Goal: Information Seeking & Learning: Find specific fact

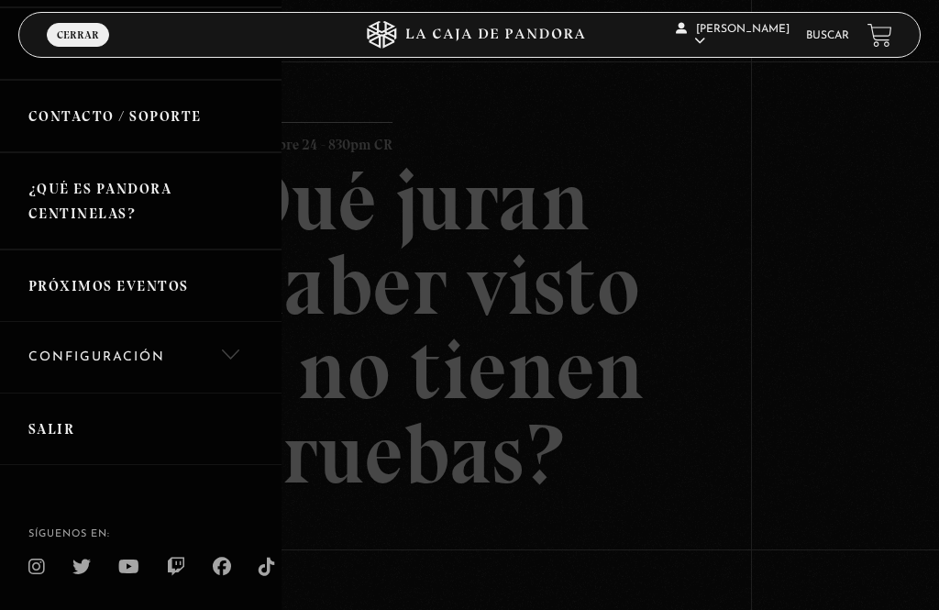
scroll to position [341, 0]
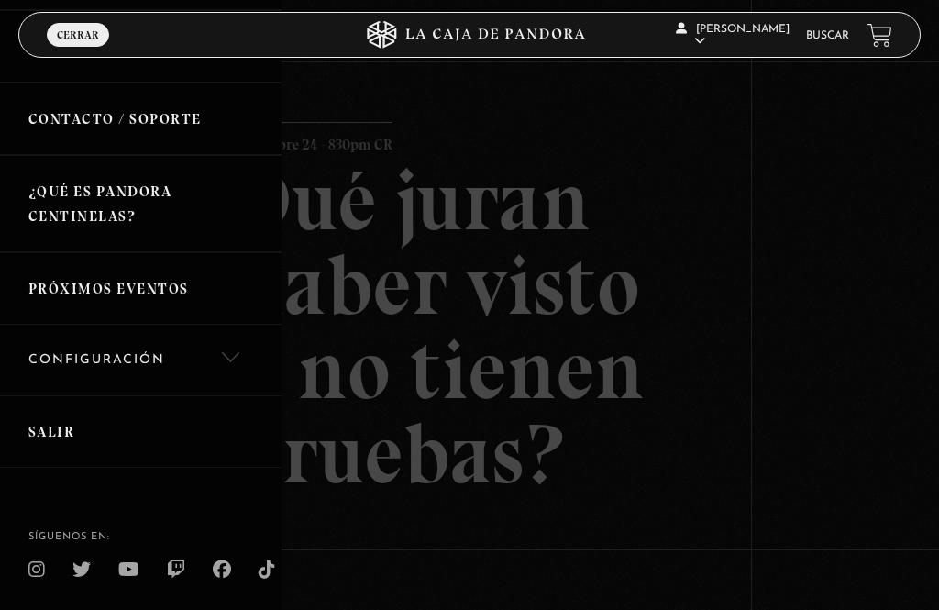
click at [55, 425] on link "Salir" at bounding box center [141, 431] width 282 height 72
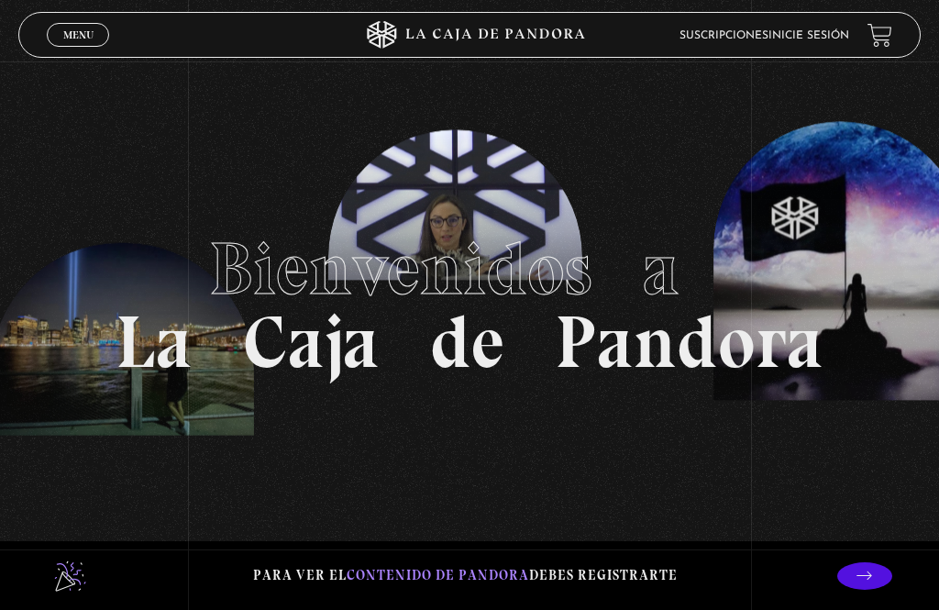
click at [814, 34] on link "Inicie sesión" at bounding box center [809, 35] width 81 height 11
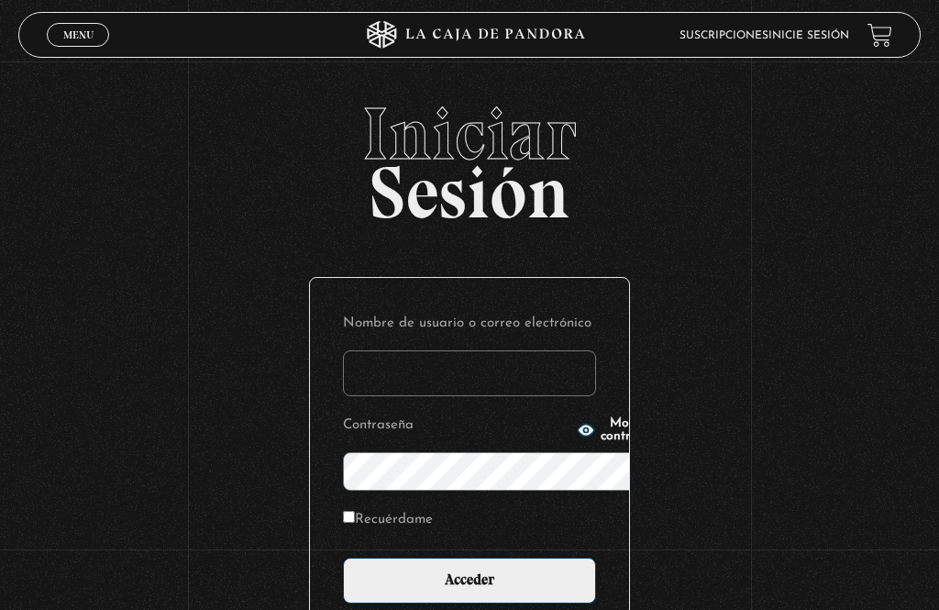
type input "[PERSON_NAME][EMAIL_ADDRESS][PERSON_NAME][DOMAIN_NAME]"
click at [470, 558] on input "Acceder" at bounding box center [469, 581] width 253 height 46
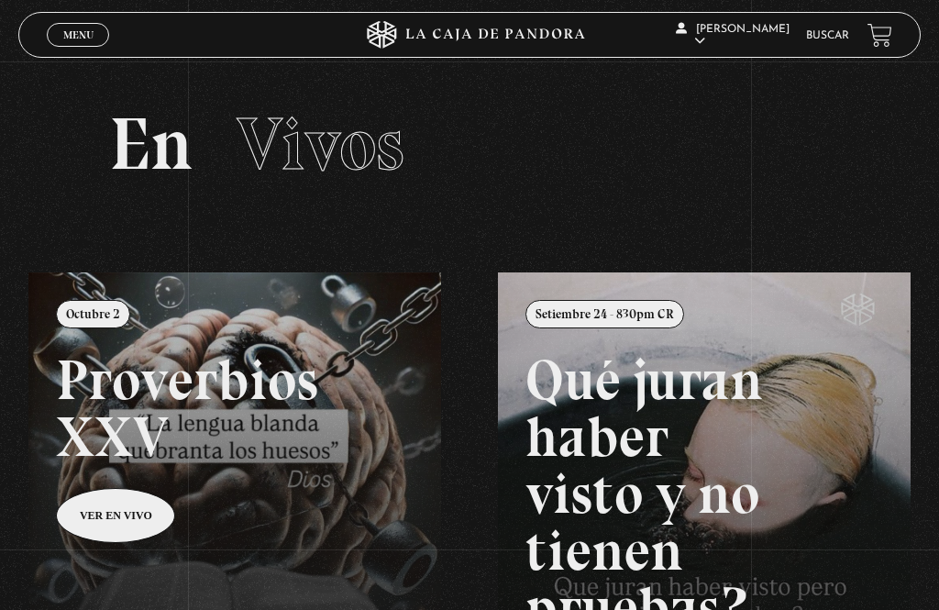
click at [833, 40] on link "Buscar" at bounding box center [827, 35] width 43 height 11
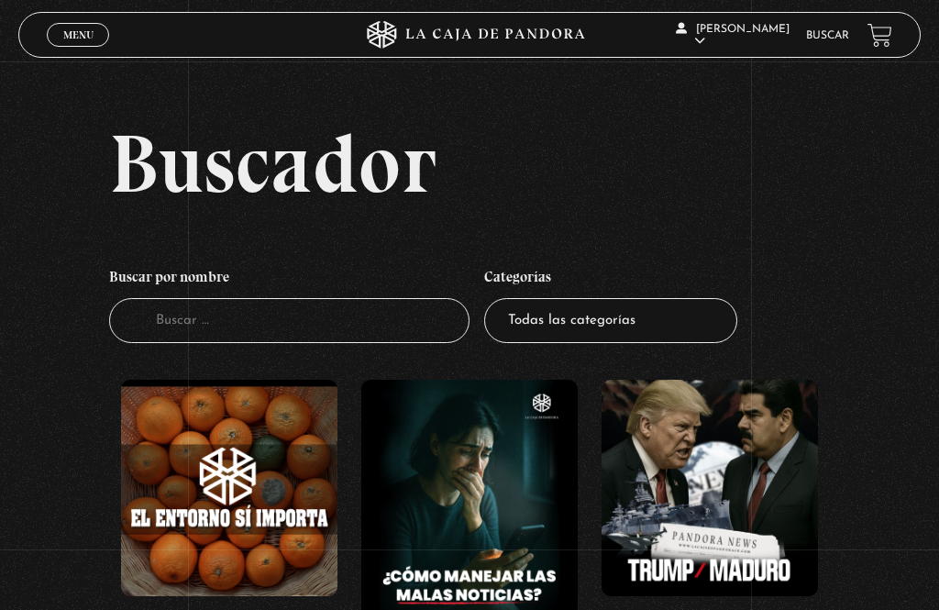
click at [171, 336] on input "Buscador" at bounding box center [289, 320] width 361 height 45
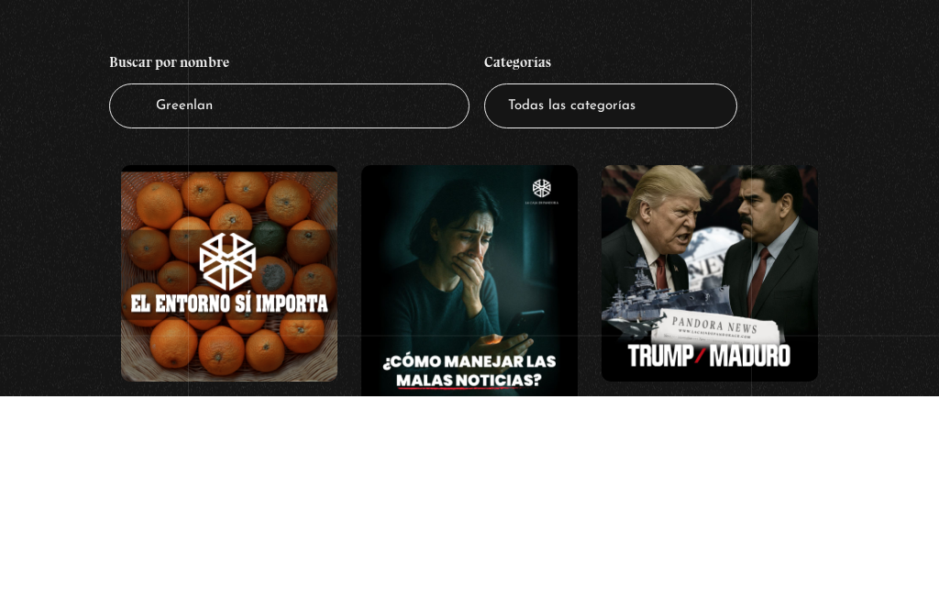
type input "Greenland"
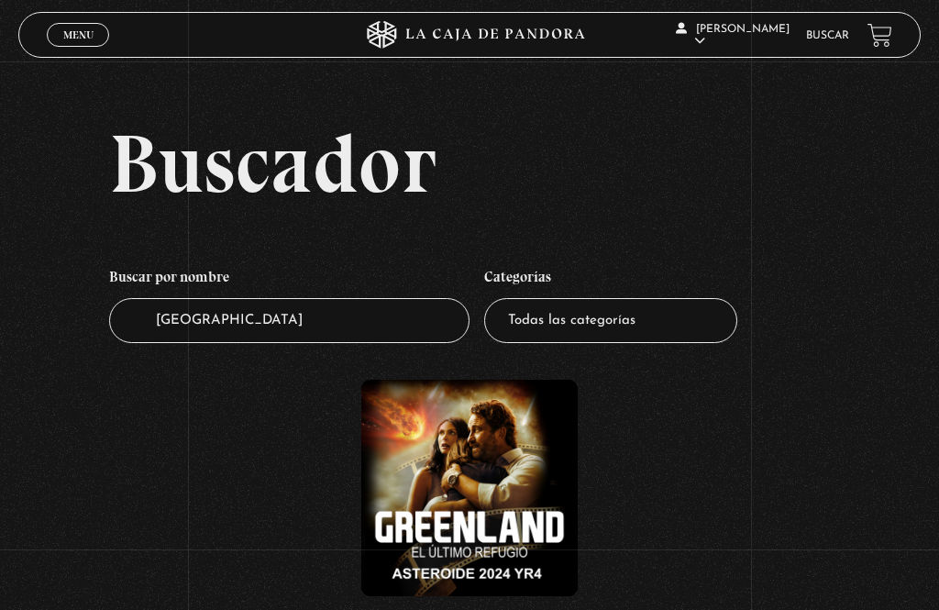
click at [457, 527] on figure at bounding box center [469, 488] width 216 height 216
